Goal: Task Accomplishment & Management: Manage account settings

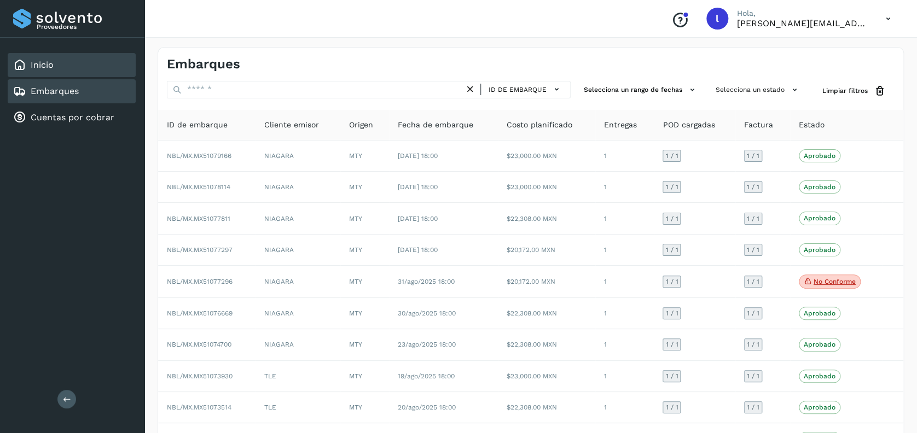
click at [70, 68] on div "Inicio" at bounding box center [72, 65] width 128 height 24
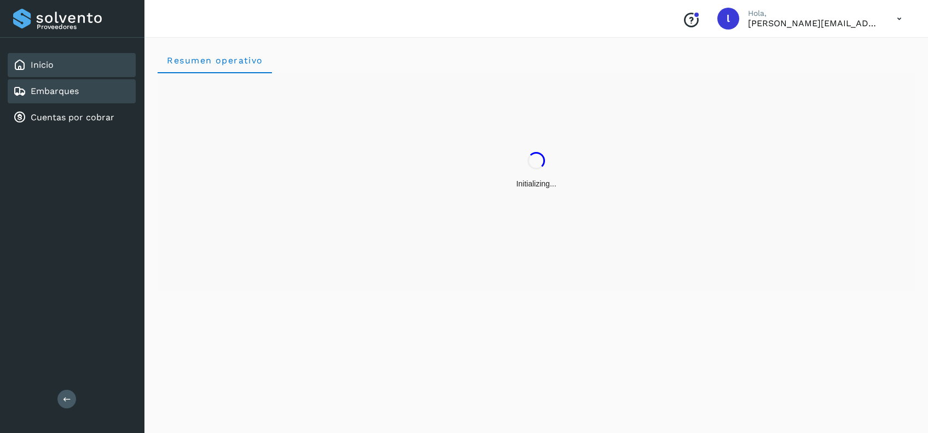
click at [71, 88] on link "Embarques" at bounding box center [55, 91] width 48 height 10
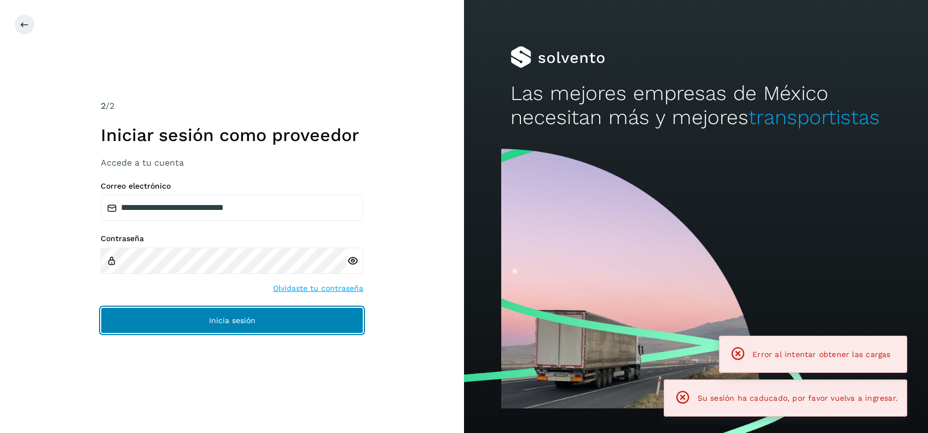
click at [221, 321] on span "Inicia sesión" at bounding box center [232, 321] width 47 height 8
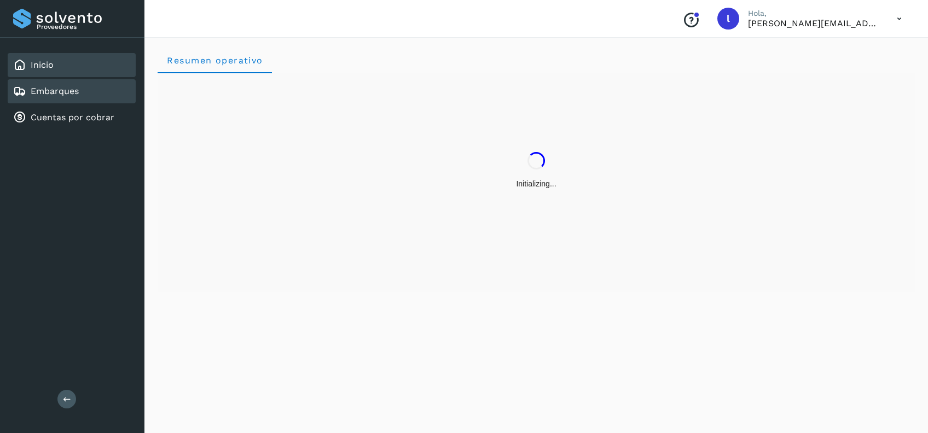
click at [69, 83] on div "Embarques" at bounding box center [72, 91] width 128 height 24
